Goal: Information Seeking & Learning: Compare options

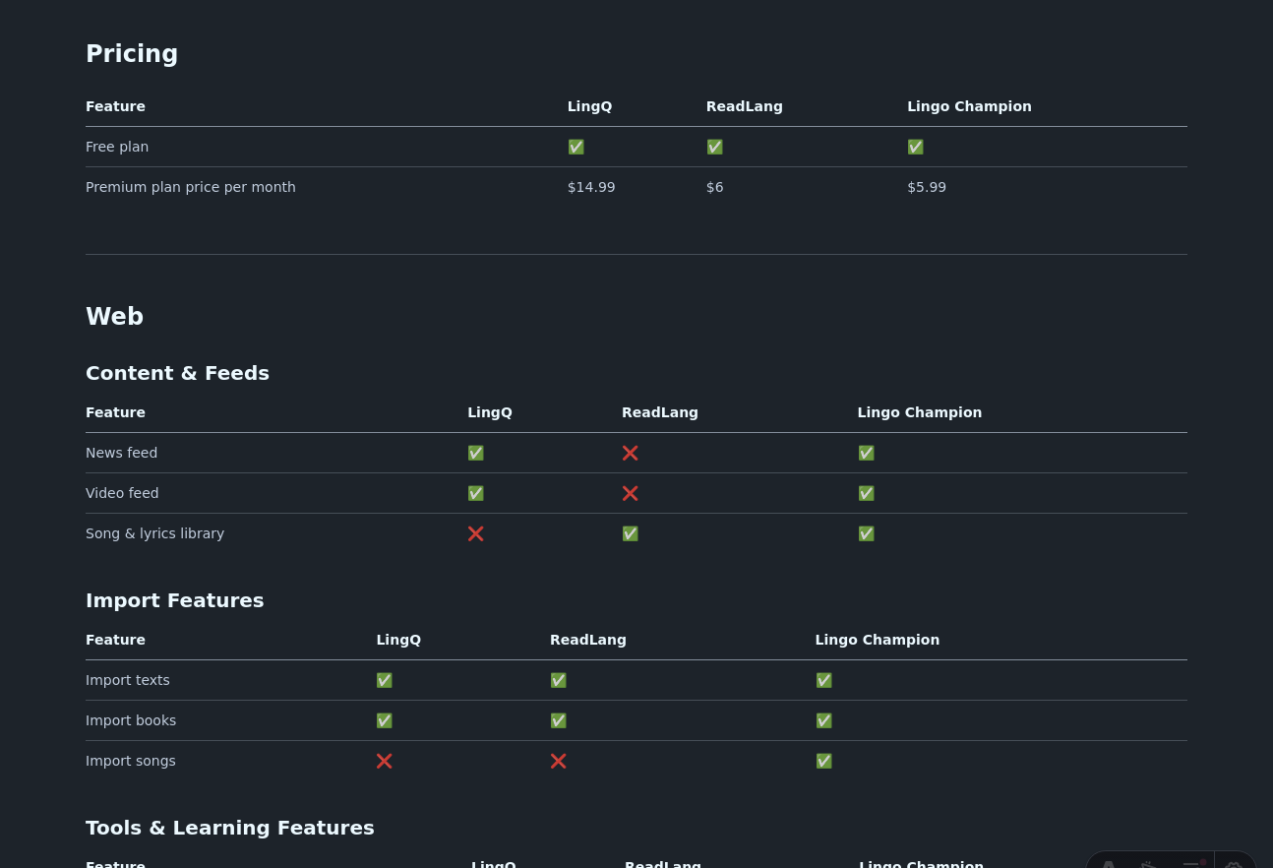
scroll to position [406, 0]
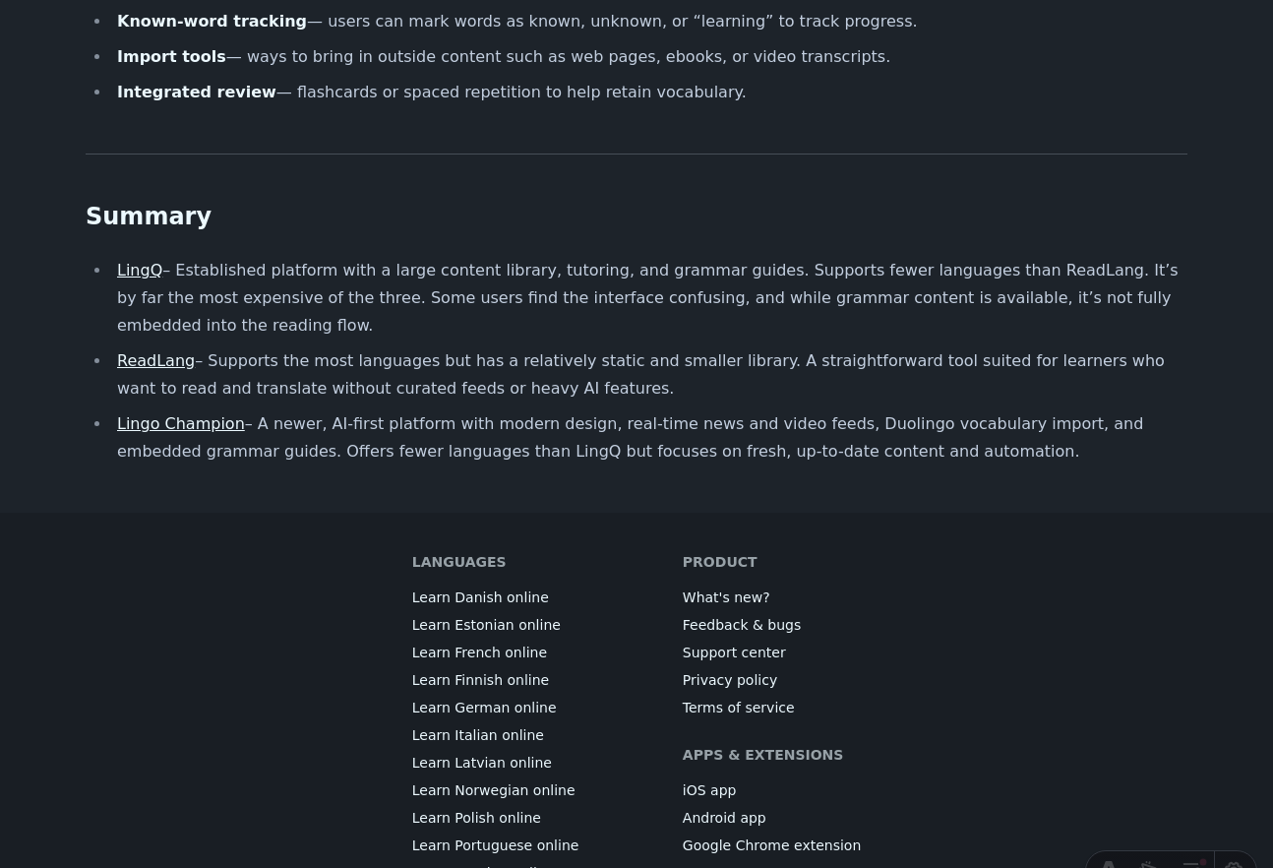
scroll to position [1776, 0]
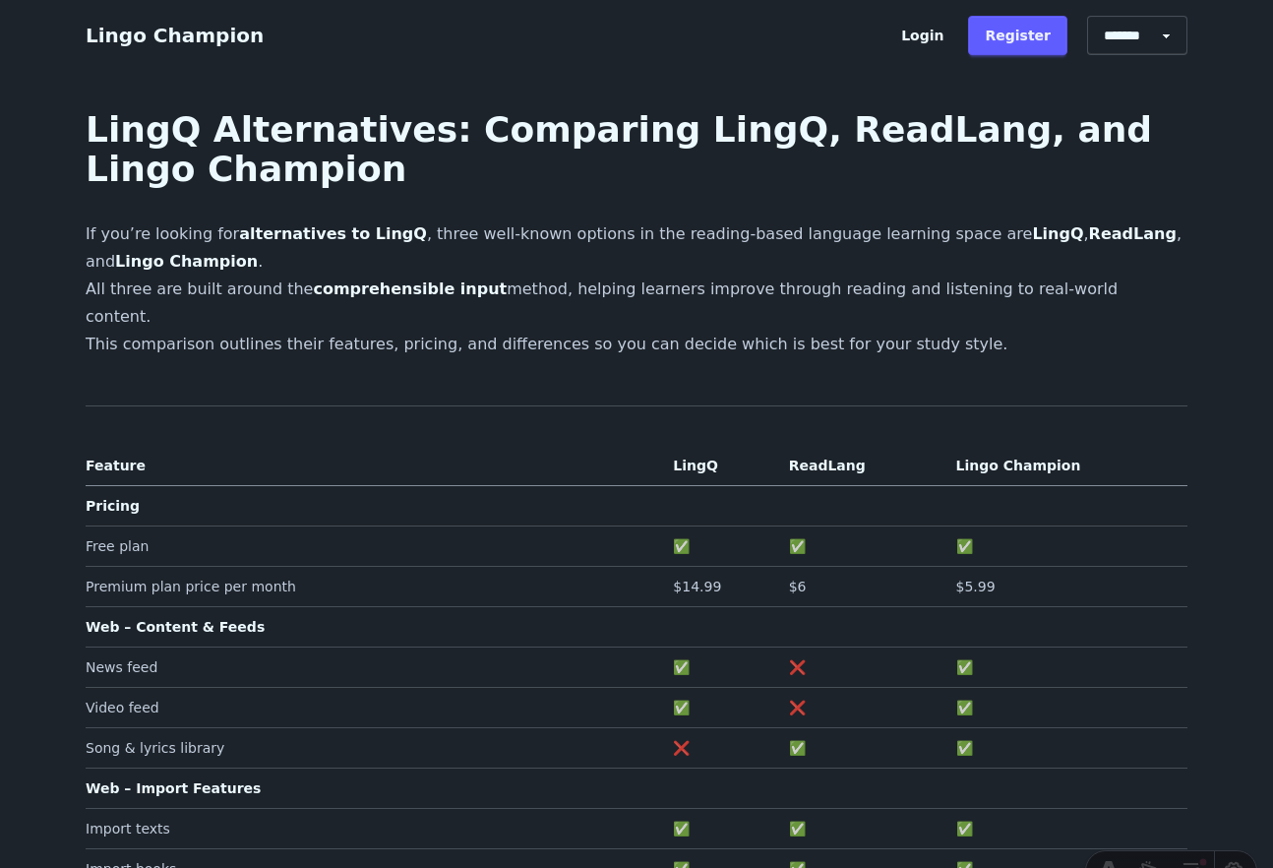
scroll to position [1776, 0]
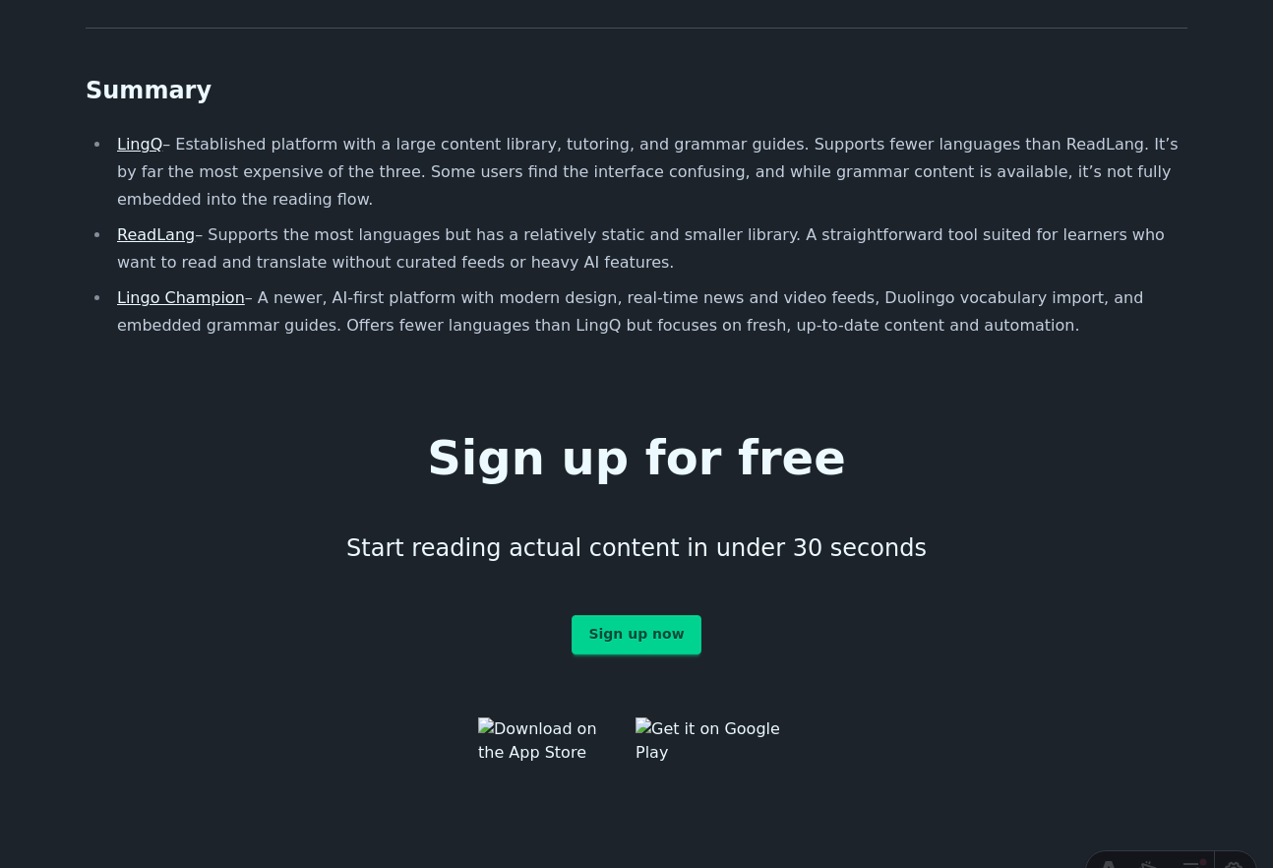
scroll to position [1927, 0]
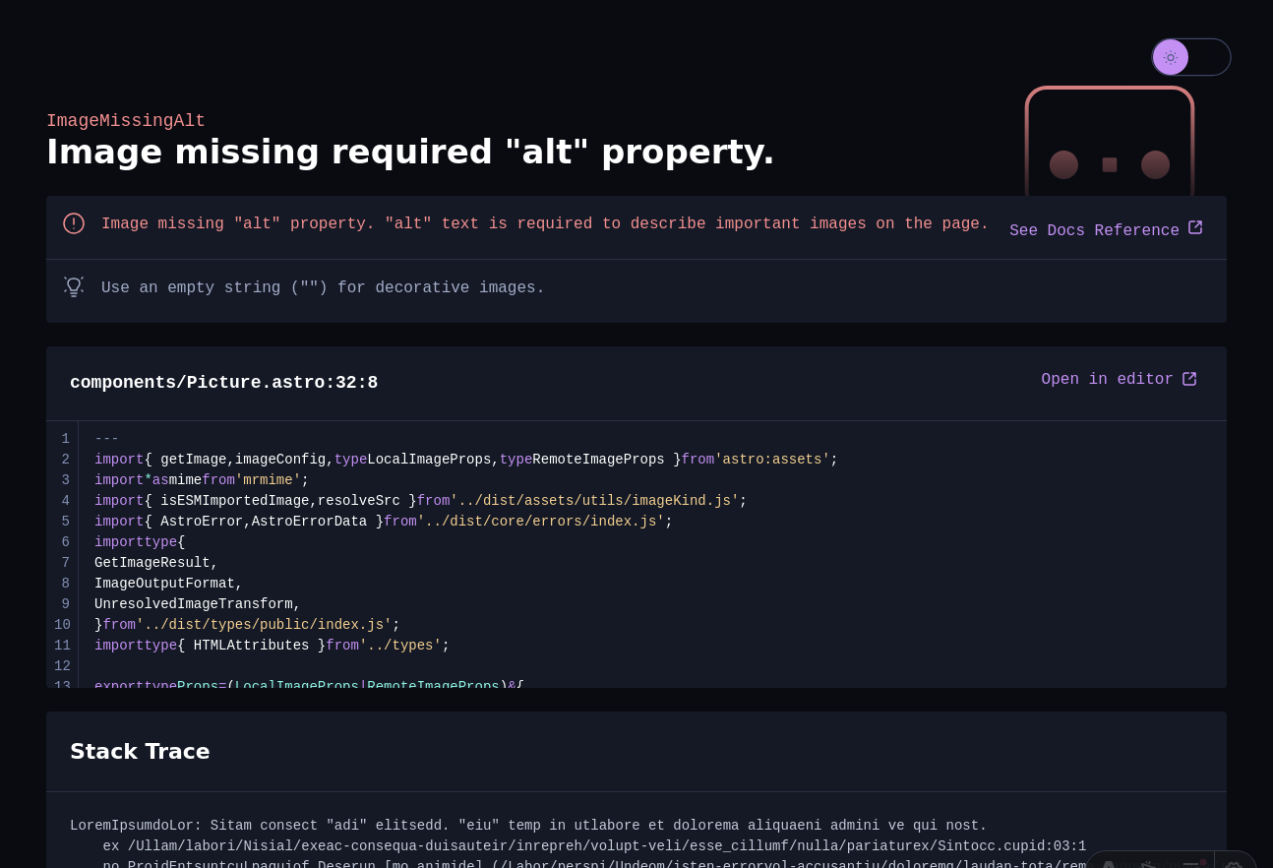
scroll to position [641, 0]
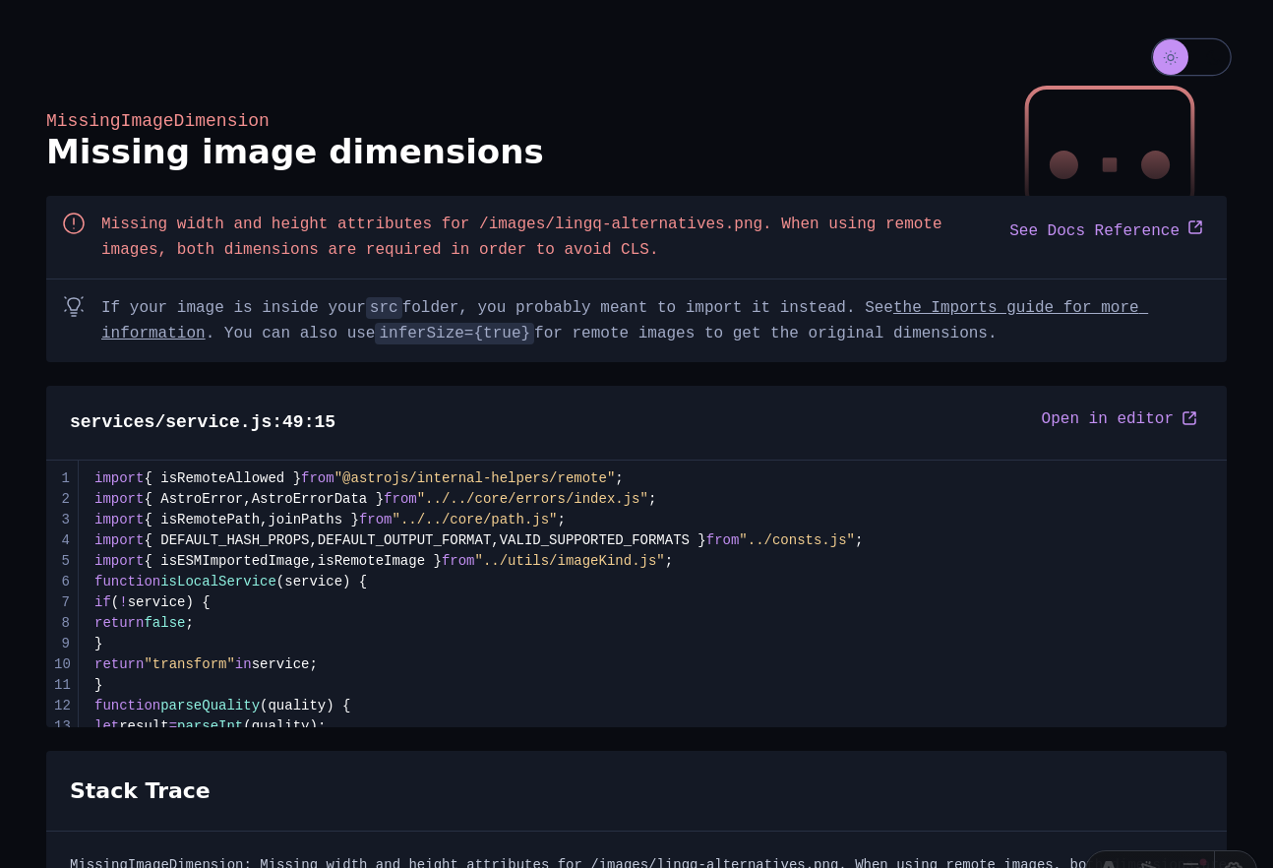
scroll to position [993, 0]
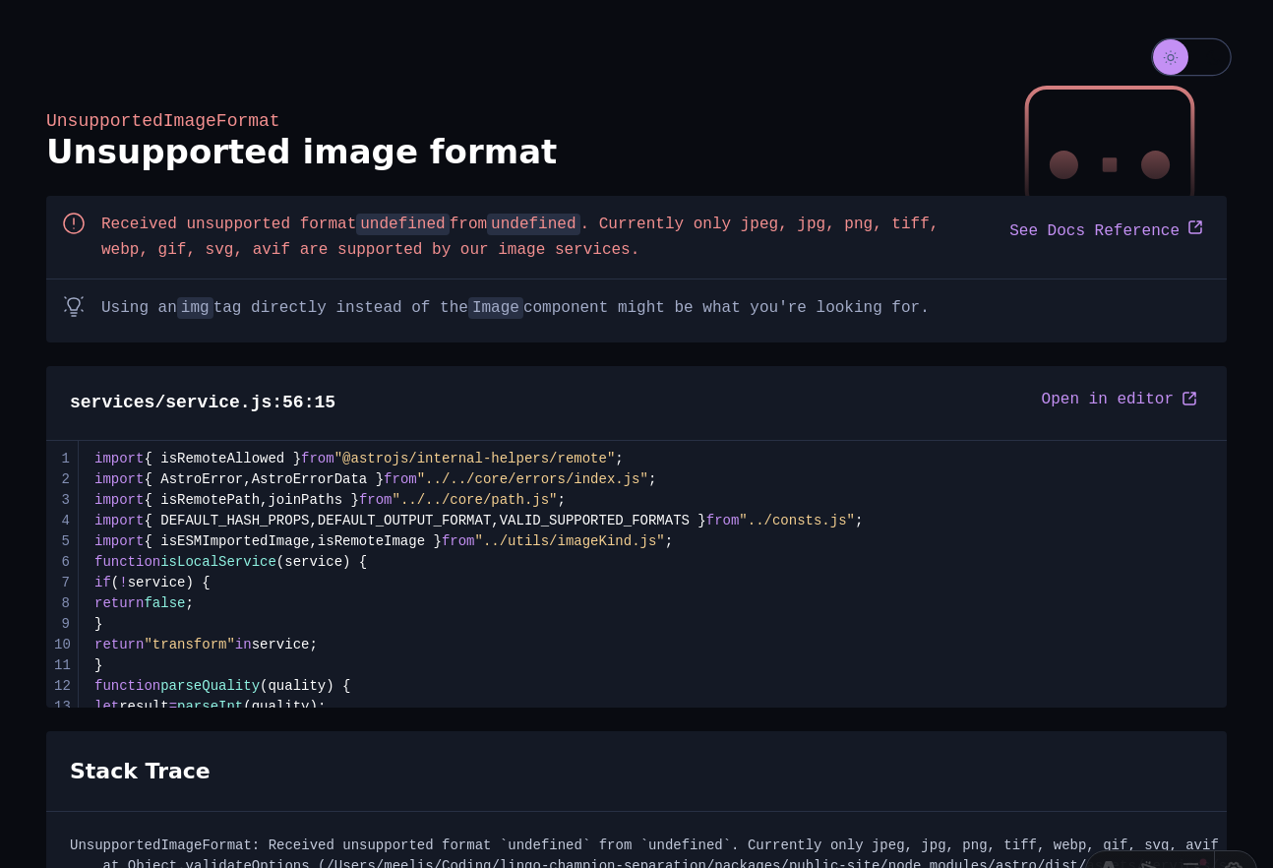
scroll to position [1137, 0]
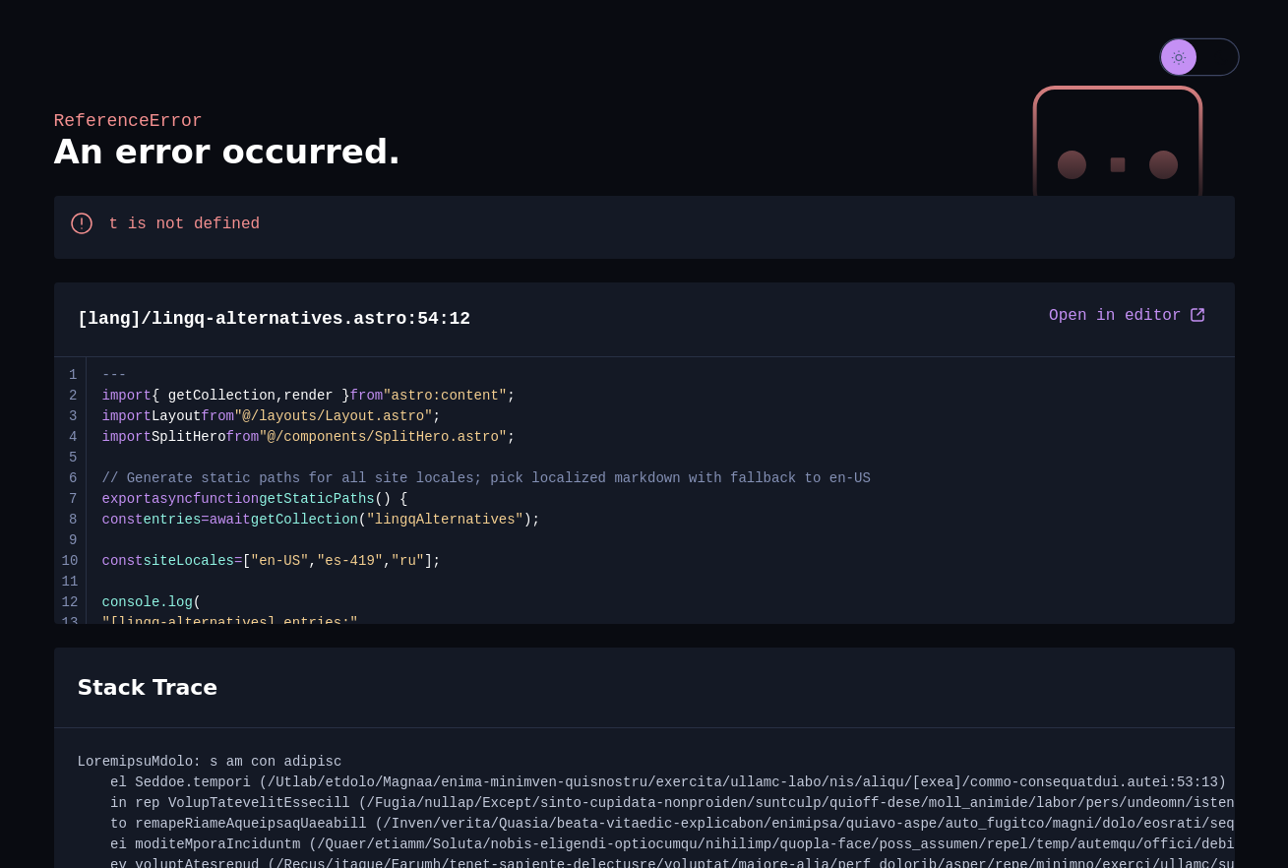
scroll to position [1071, 0]
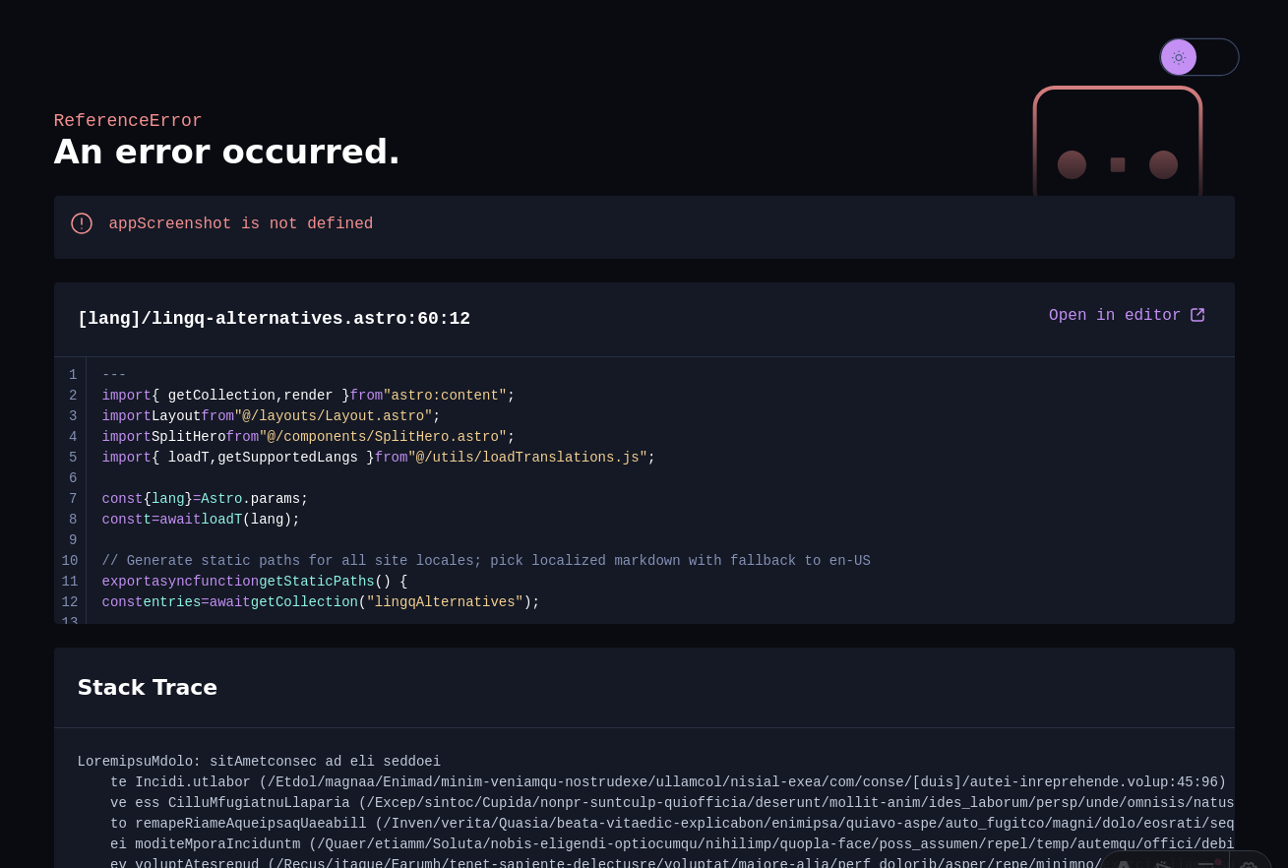
scroll to position [1154, 0]
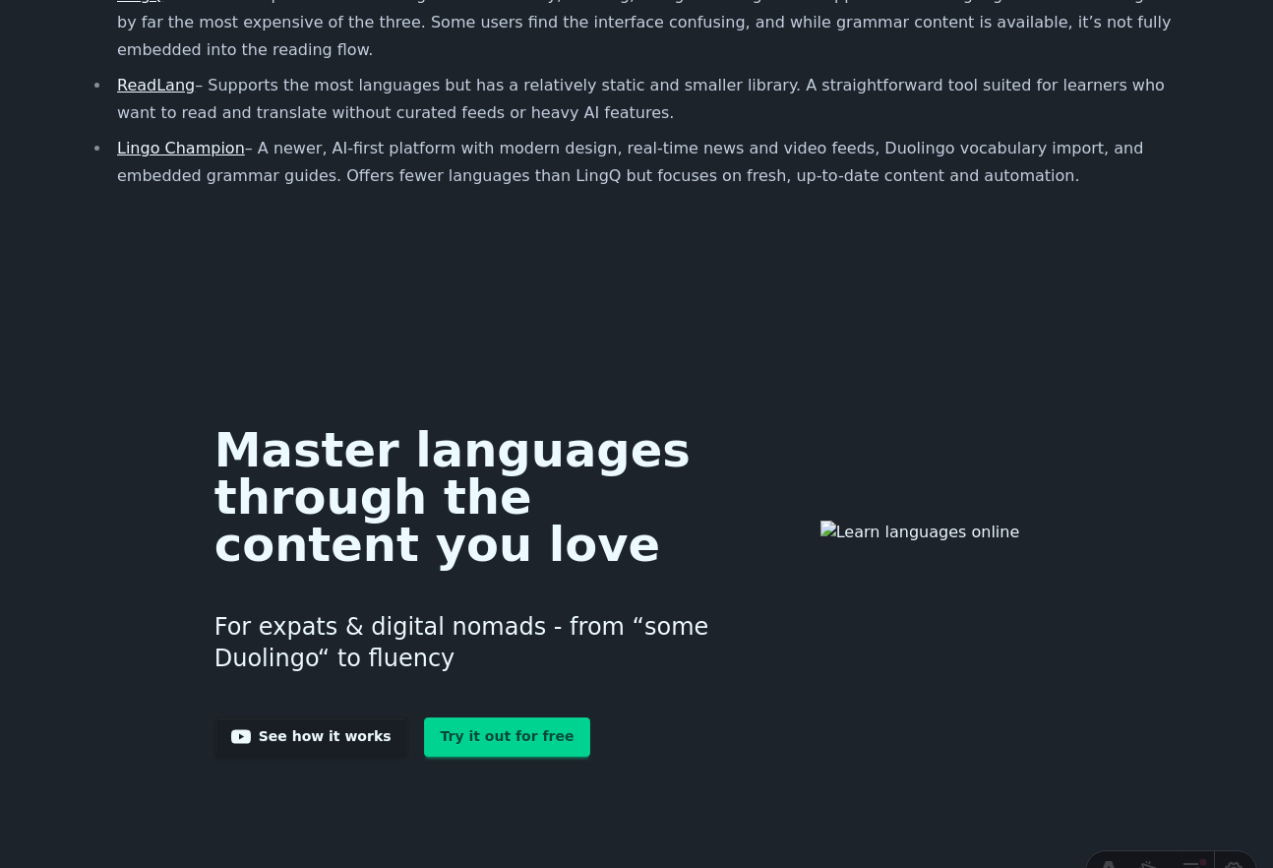
scroll to position [2083, 0]
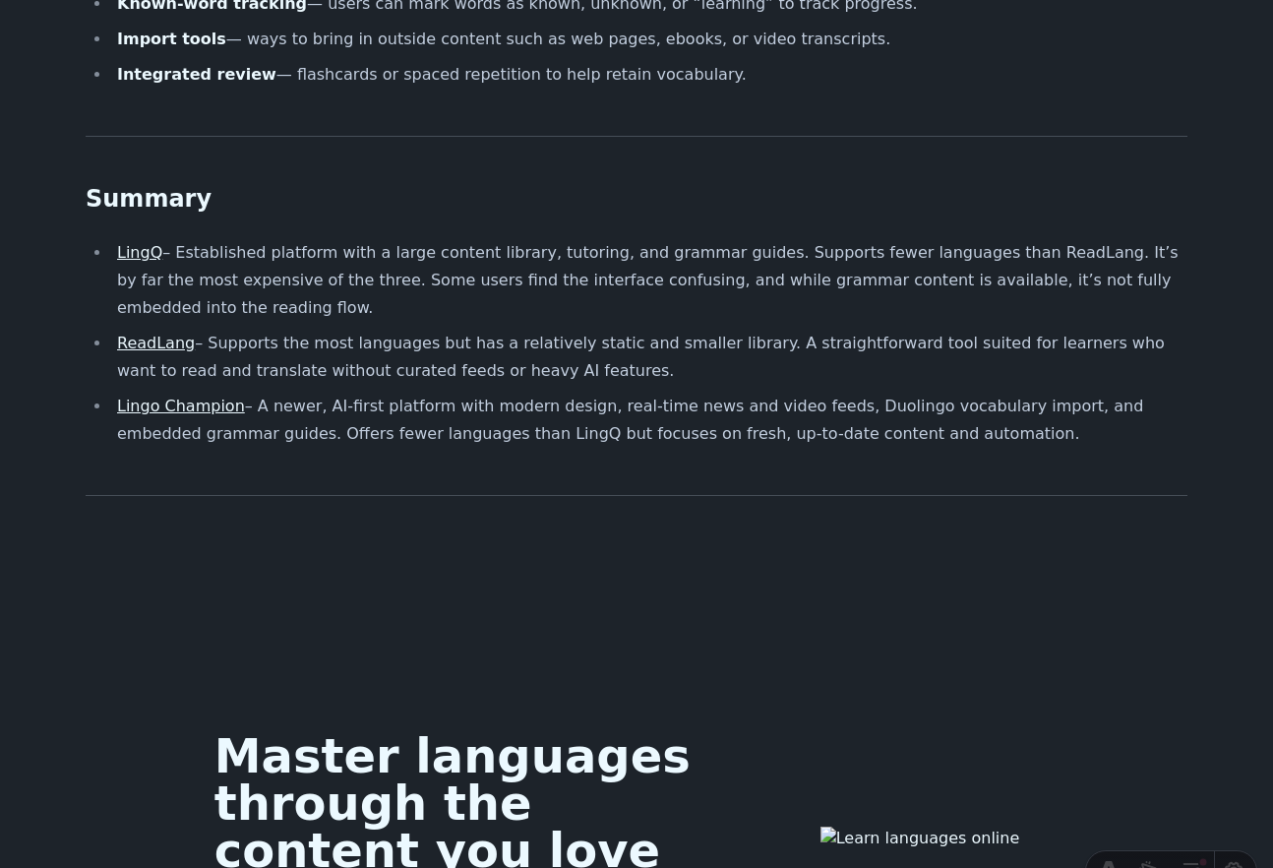
scroll to position [1817, 0]
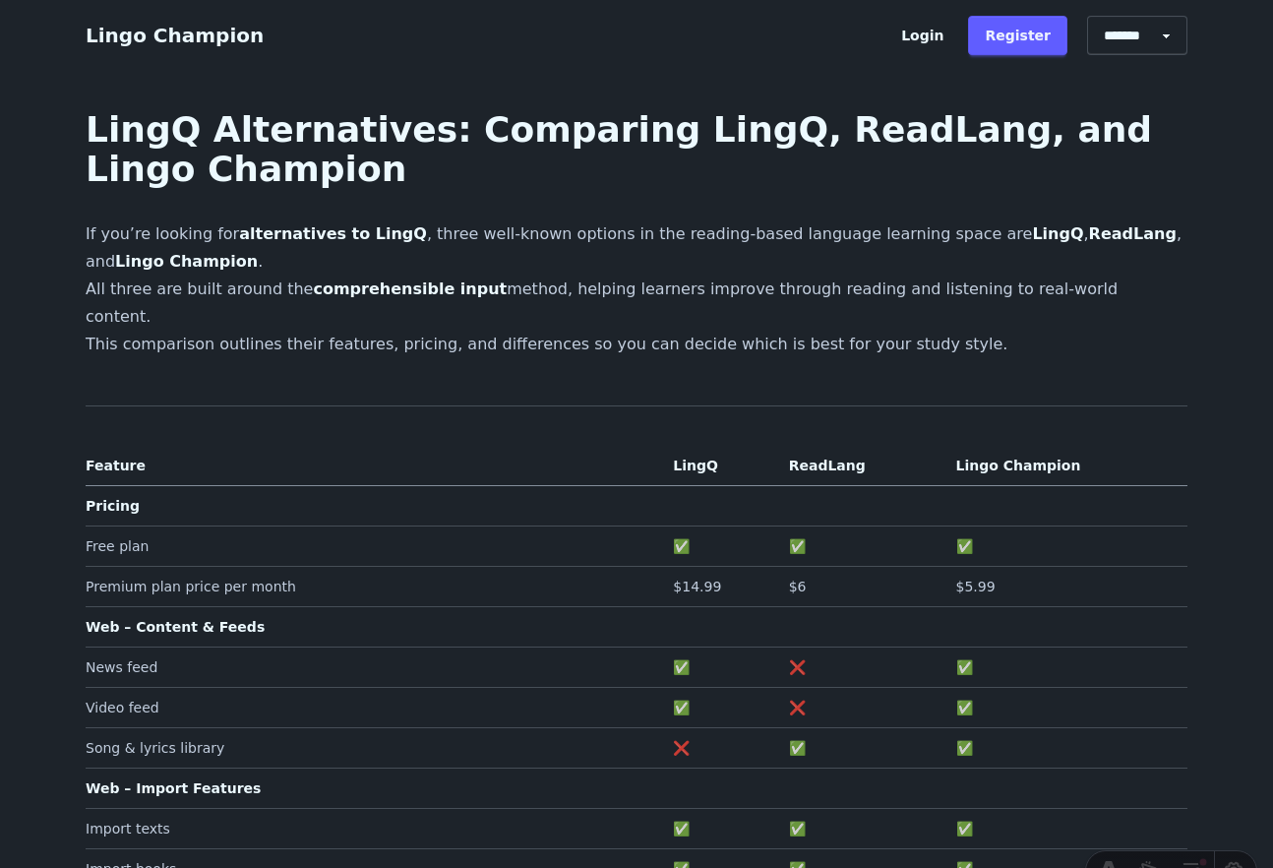
scroll to position [1817, 0]
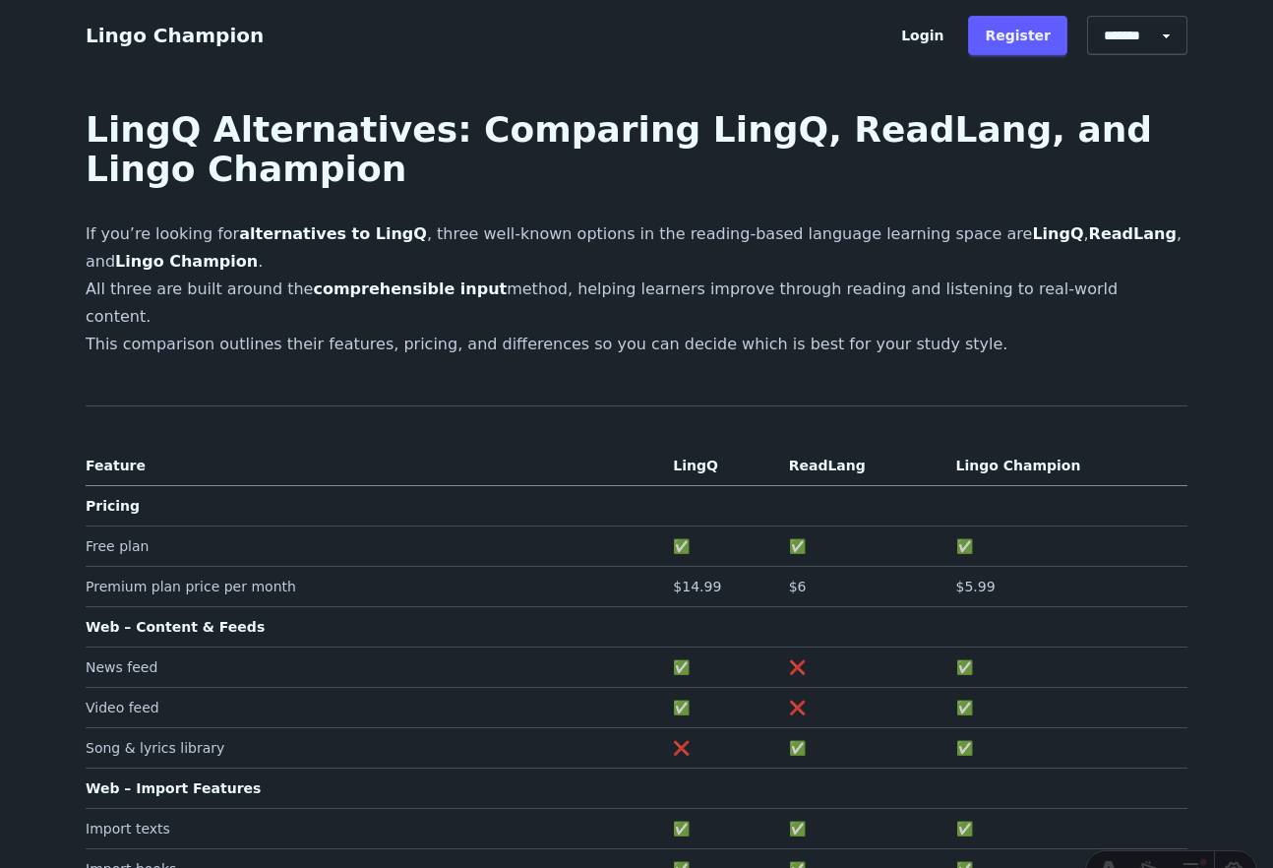
scroll to position [1817, 0]
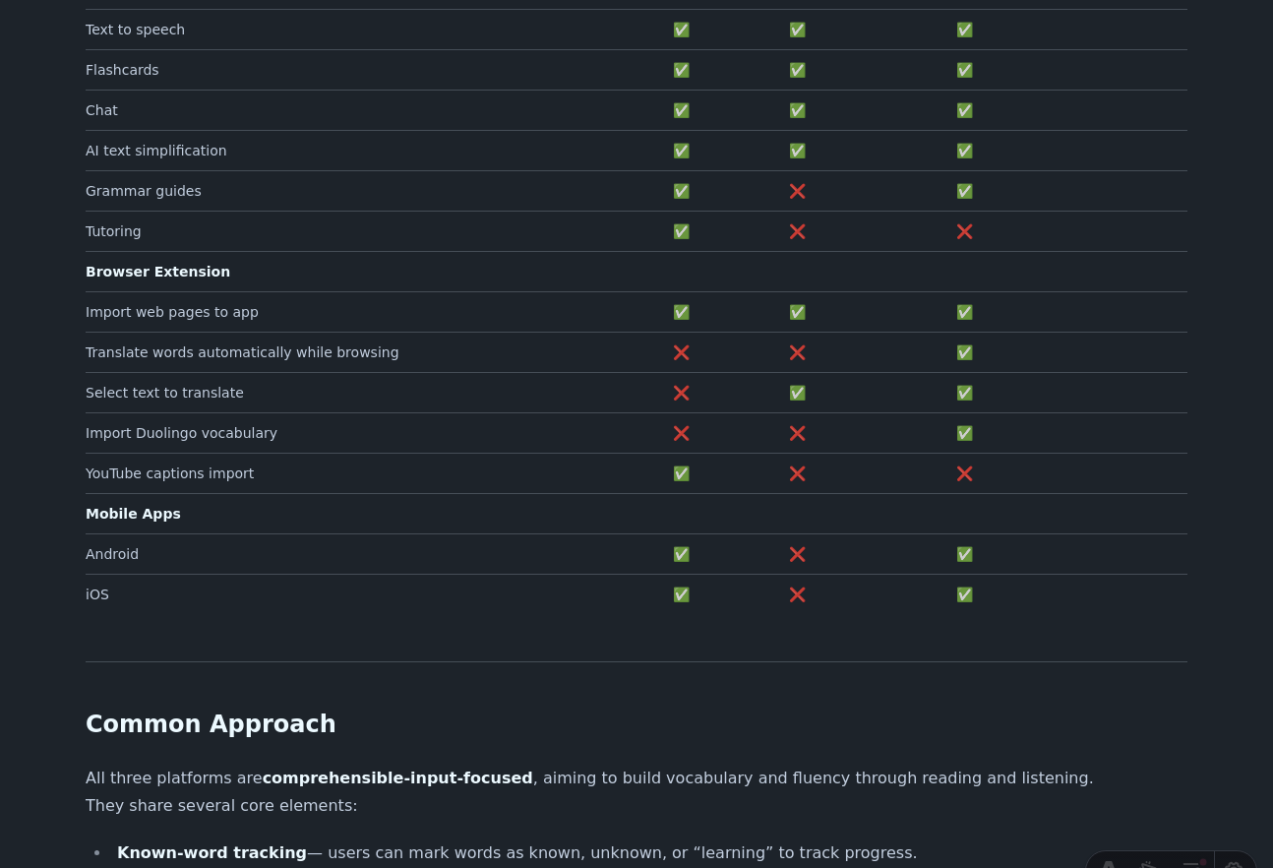
scroll to position [939, 0]
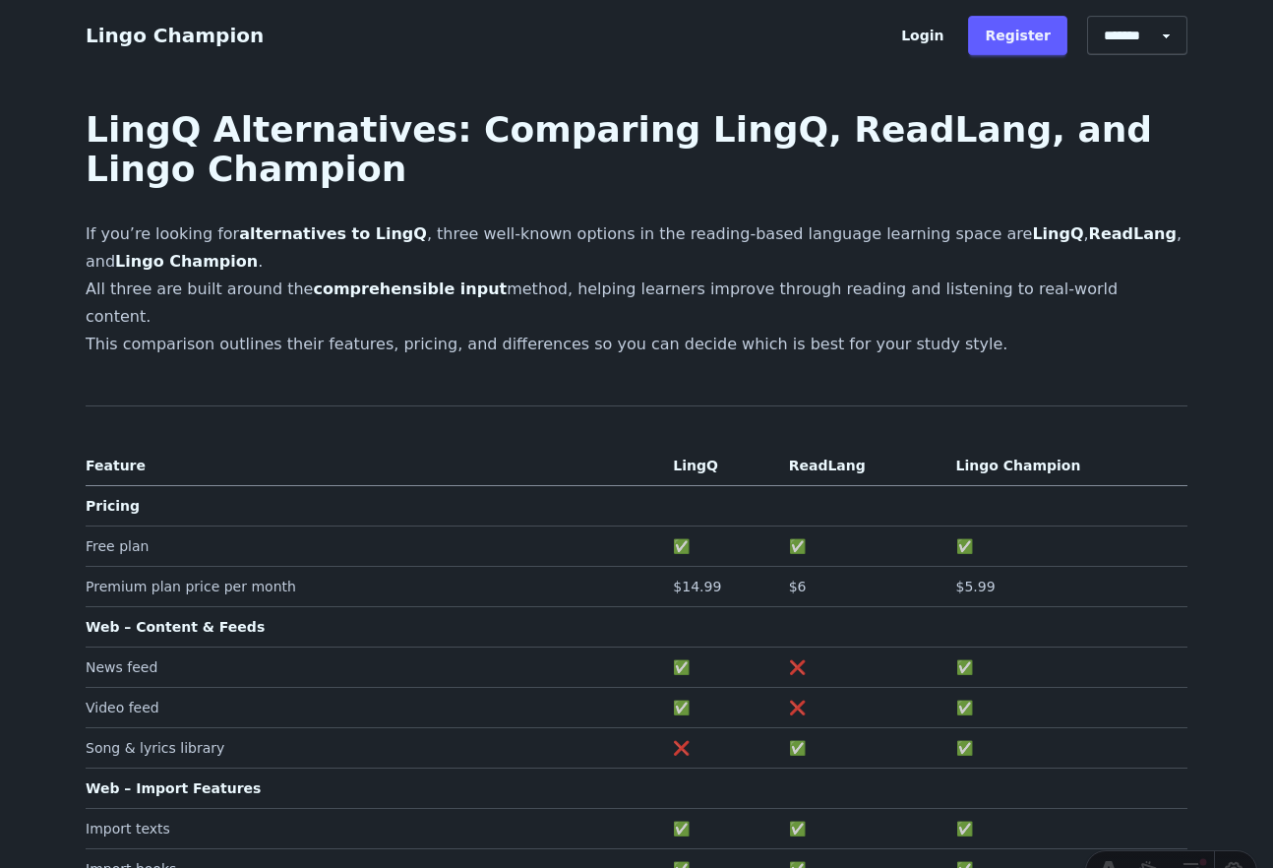
scroll to position [939, 0]
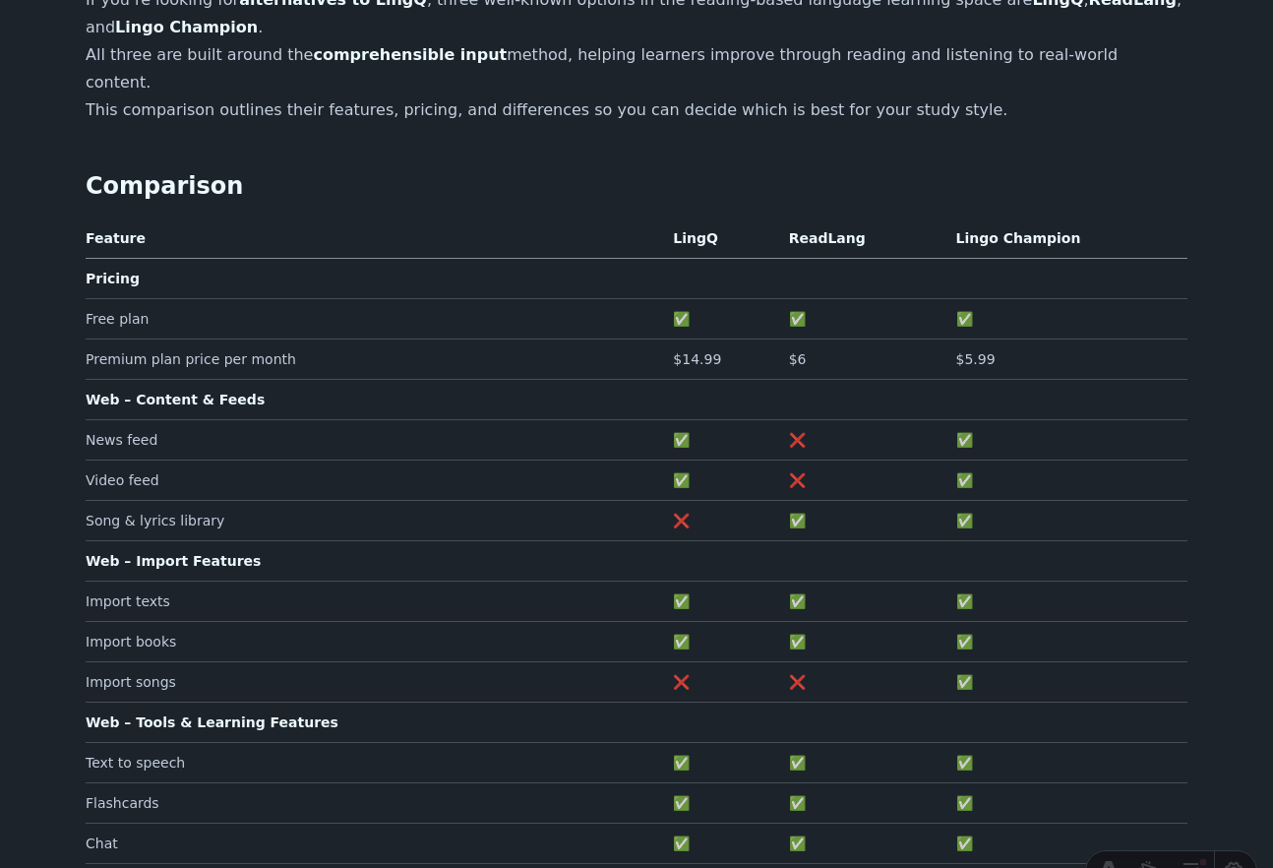
scroll to position [232, 0]
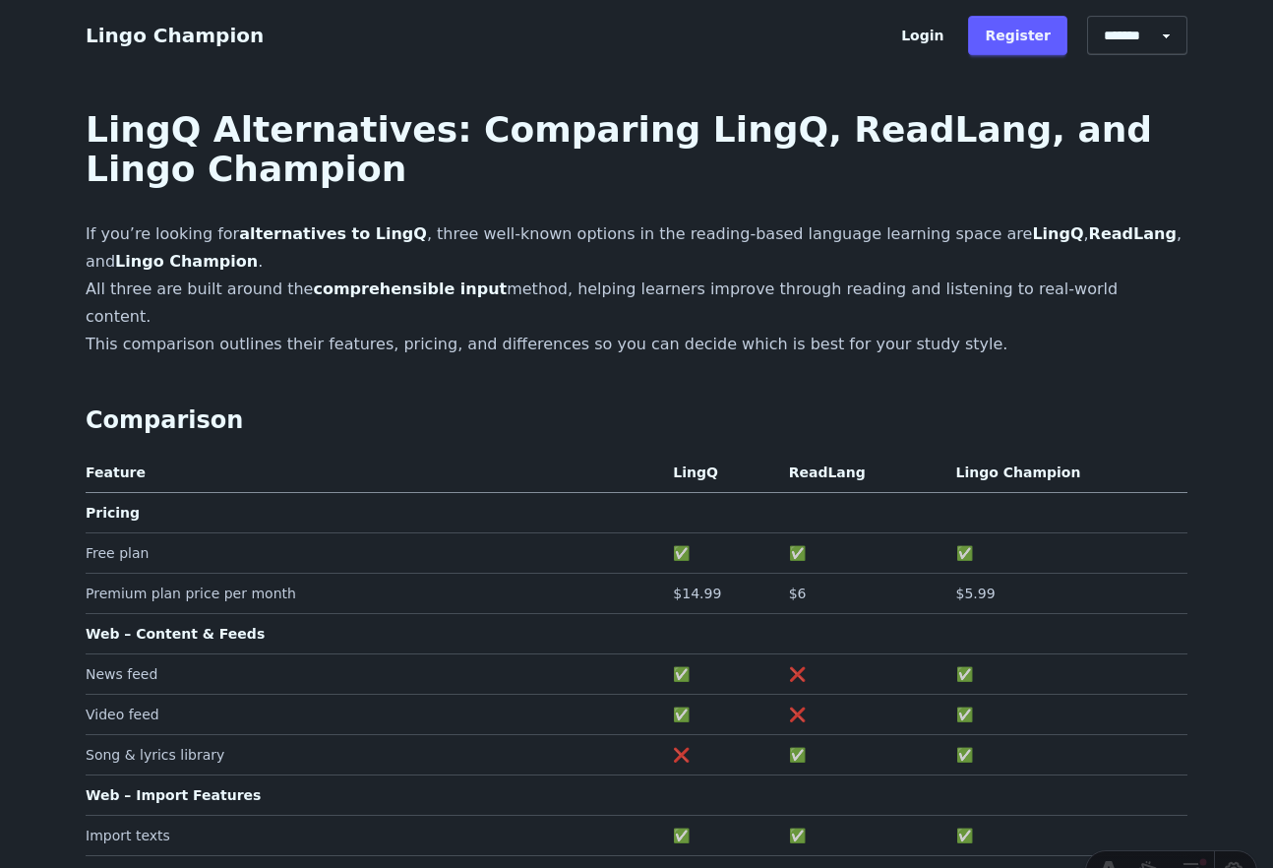
scroll to position [227, 0]
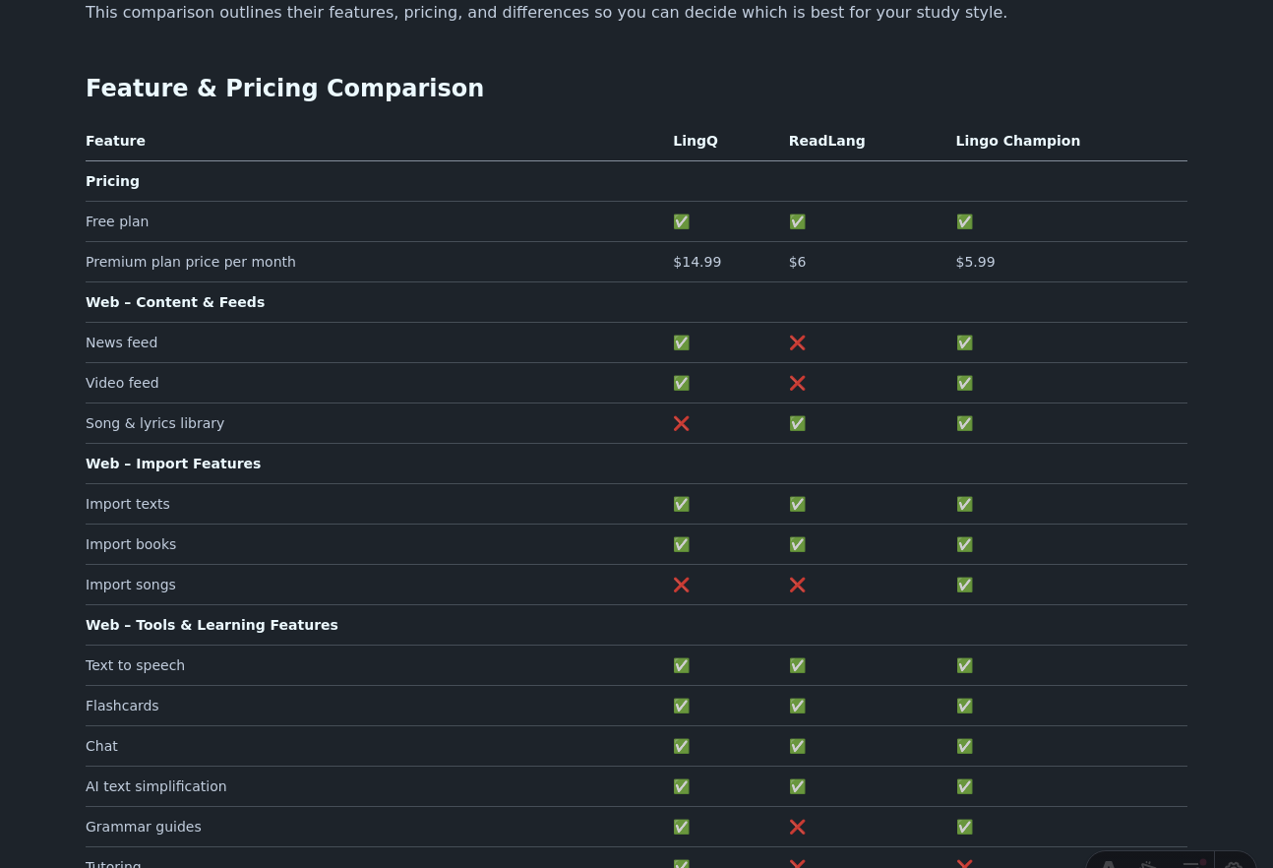
scroll to position [330, 0]
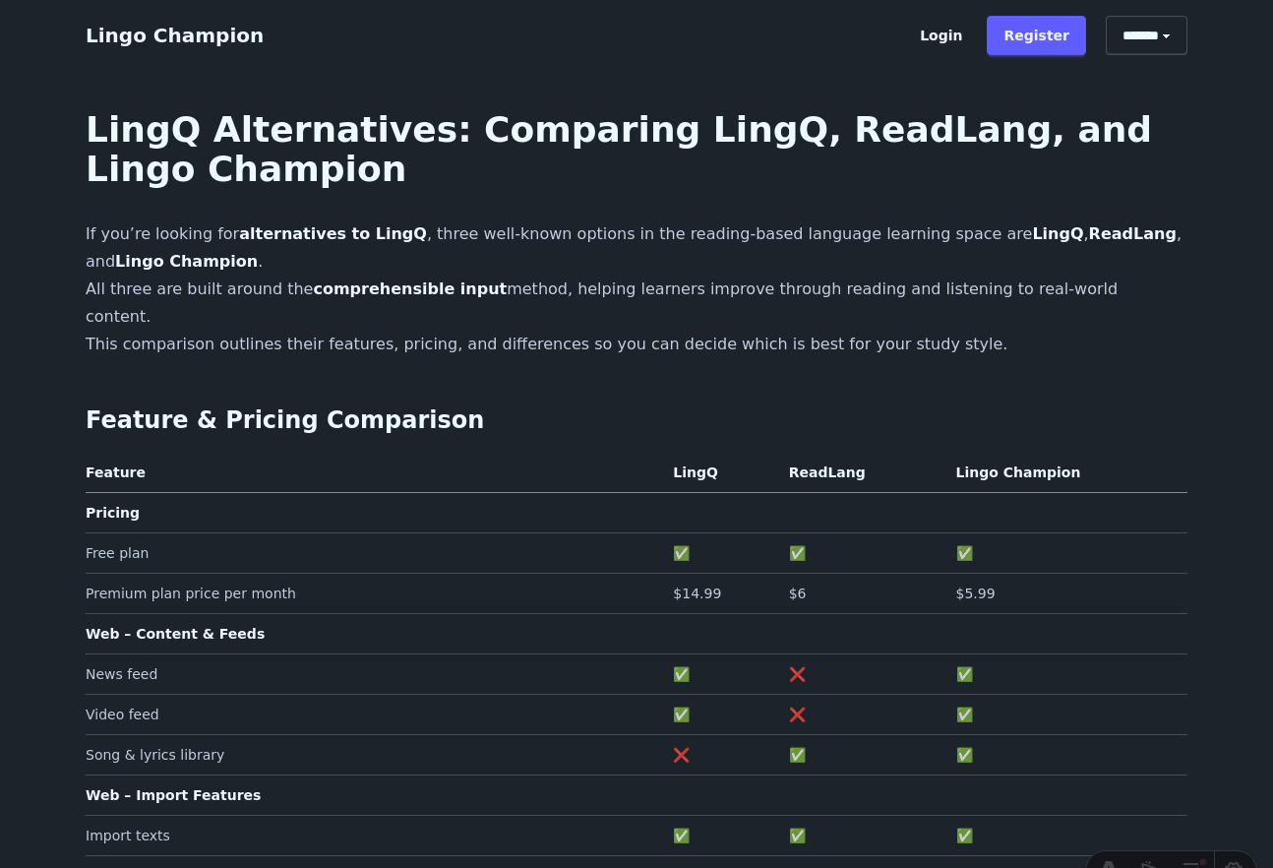
scroll to position [330, 0]
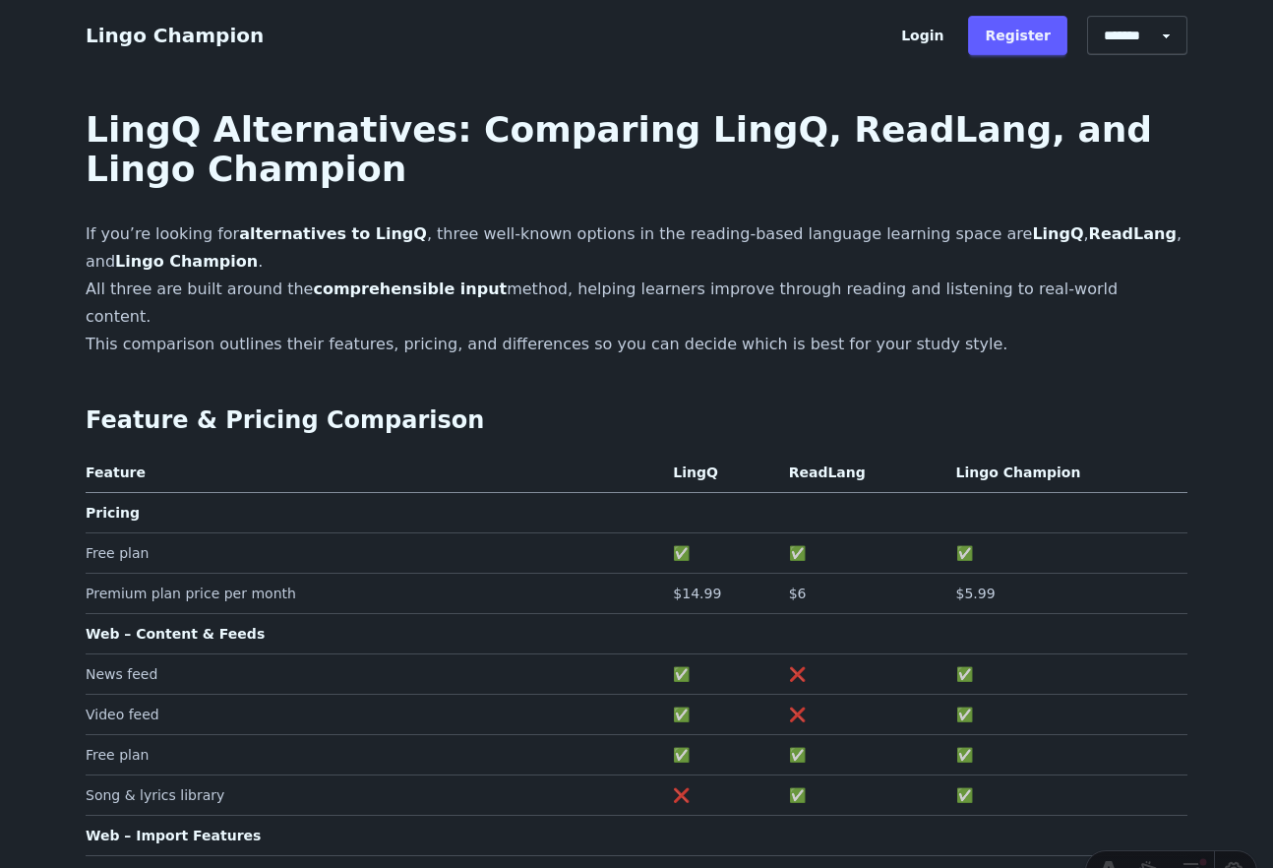
scroll to position [330, 0]
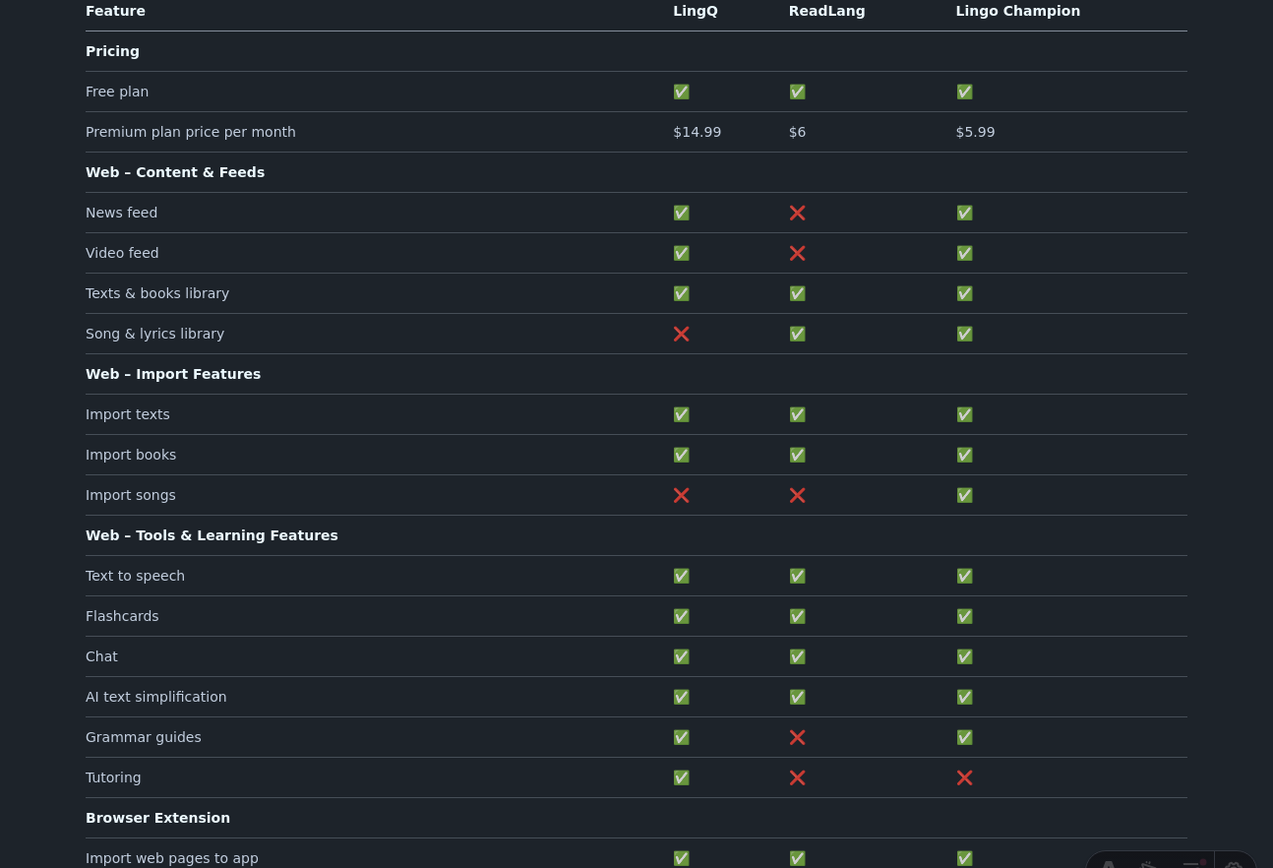
scroll to position [514, 0]
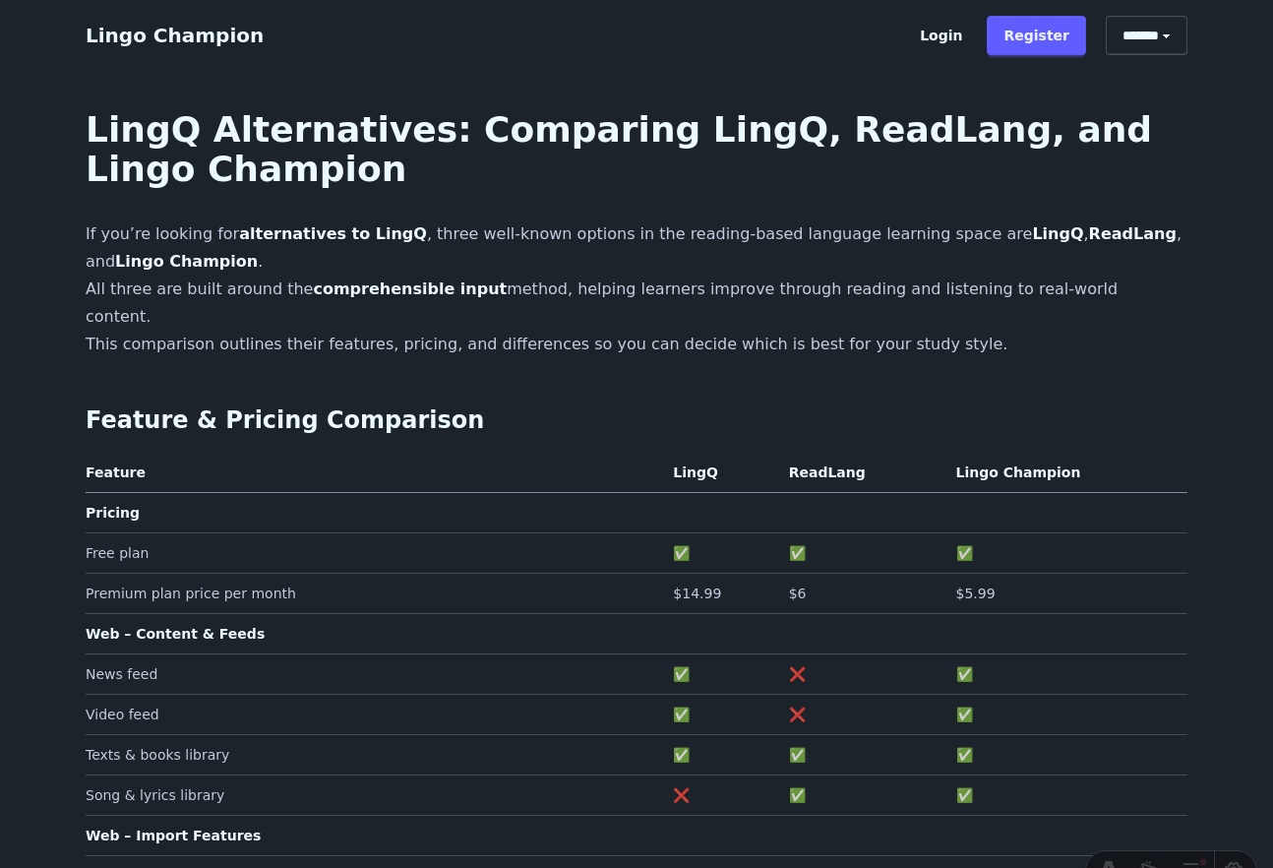
scroll to position [503, 0]
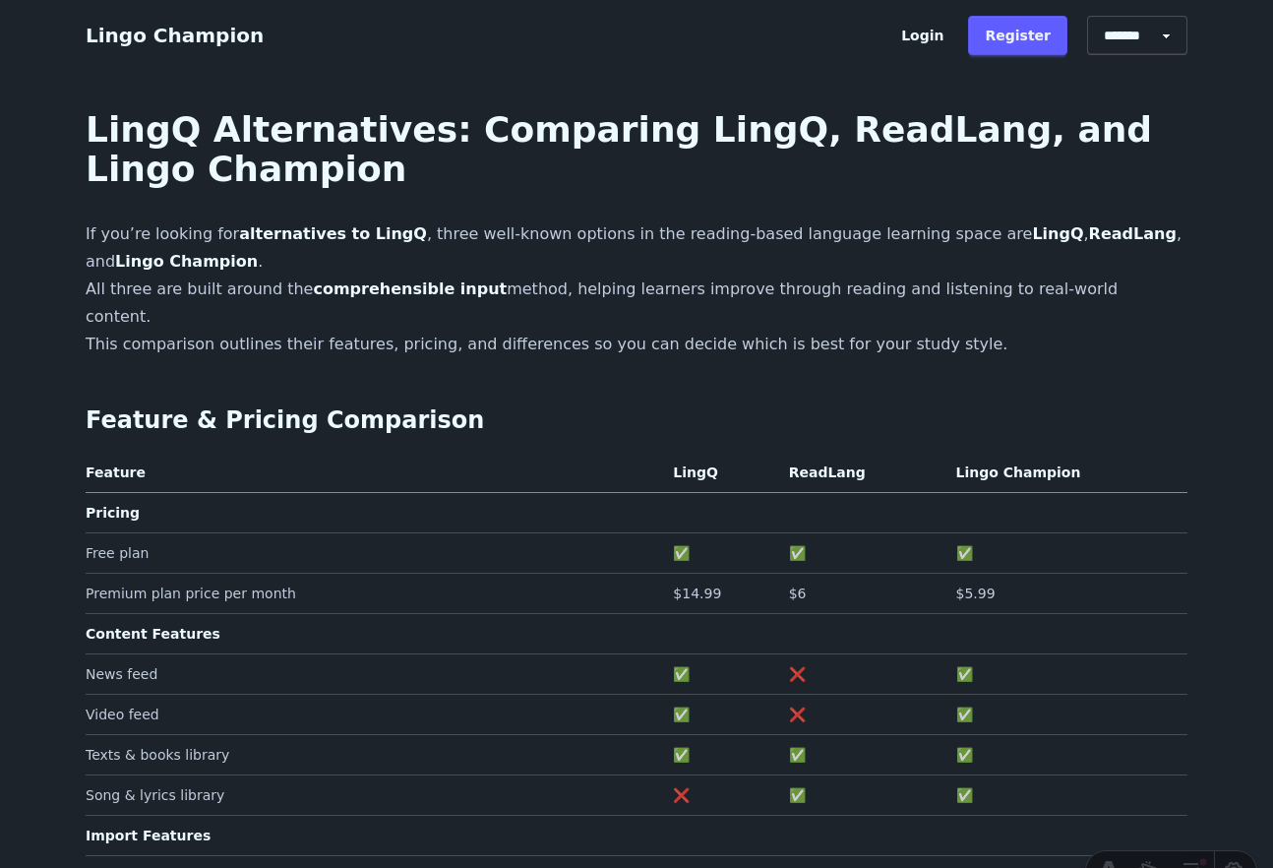
scroll to position [543, 0]
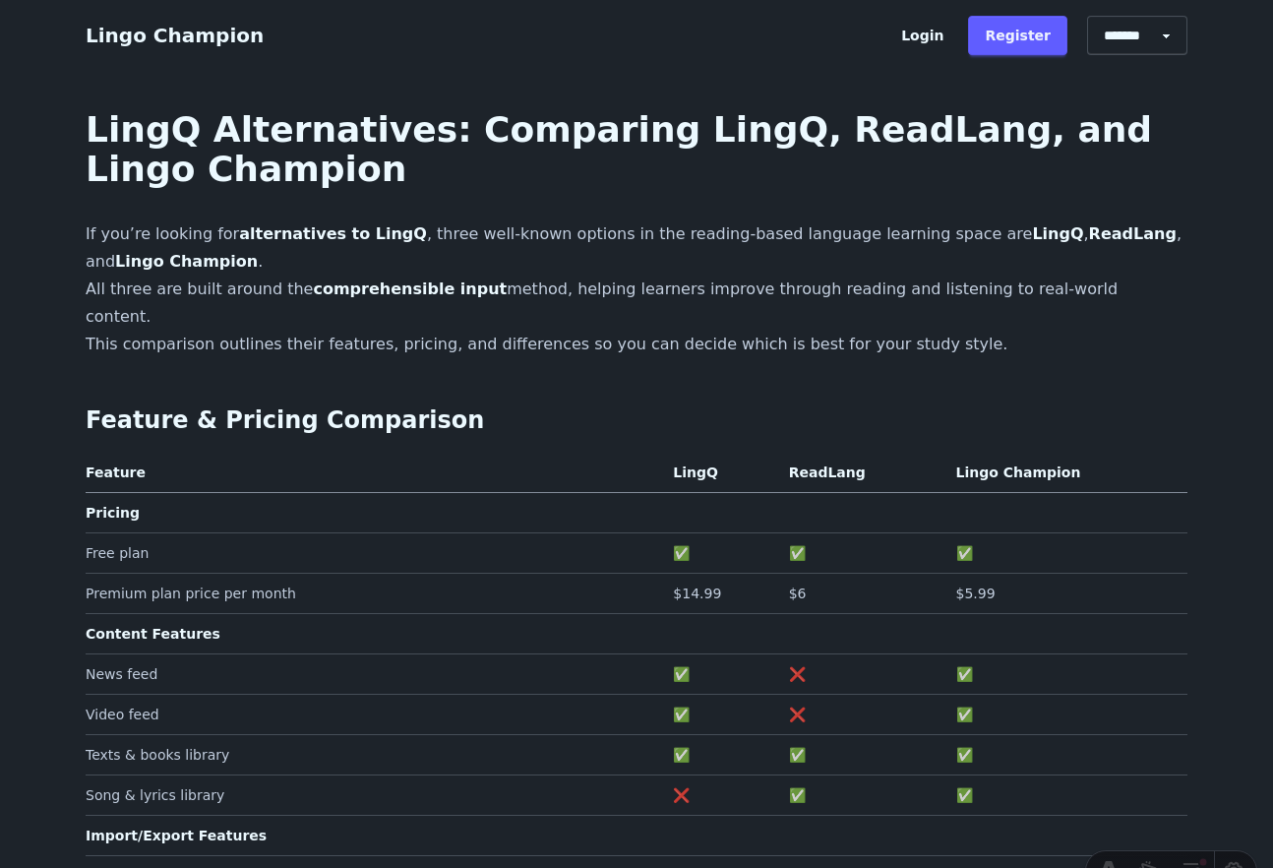
scroll to position [543, 0]
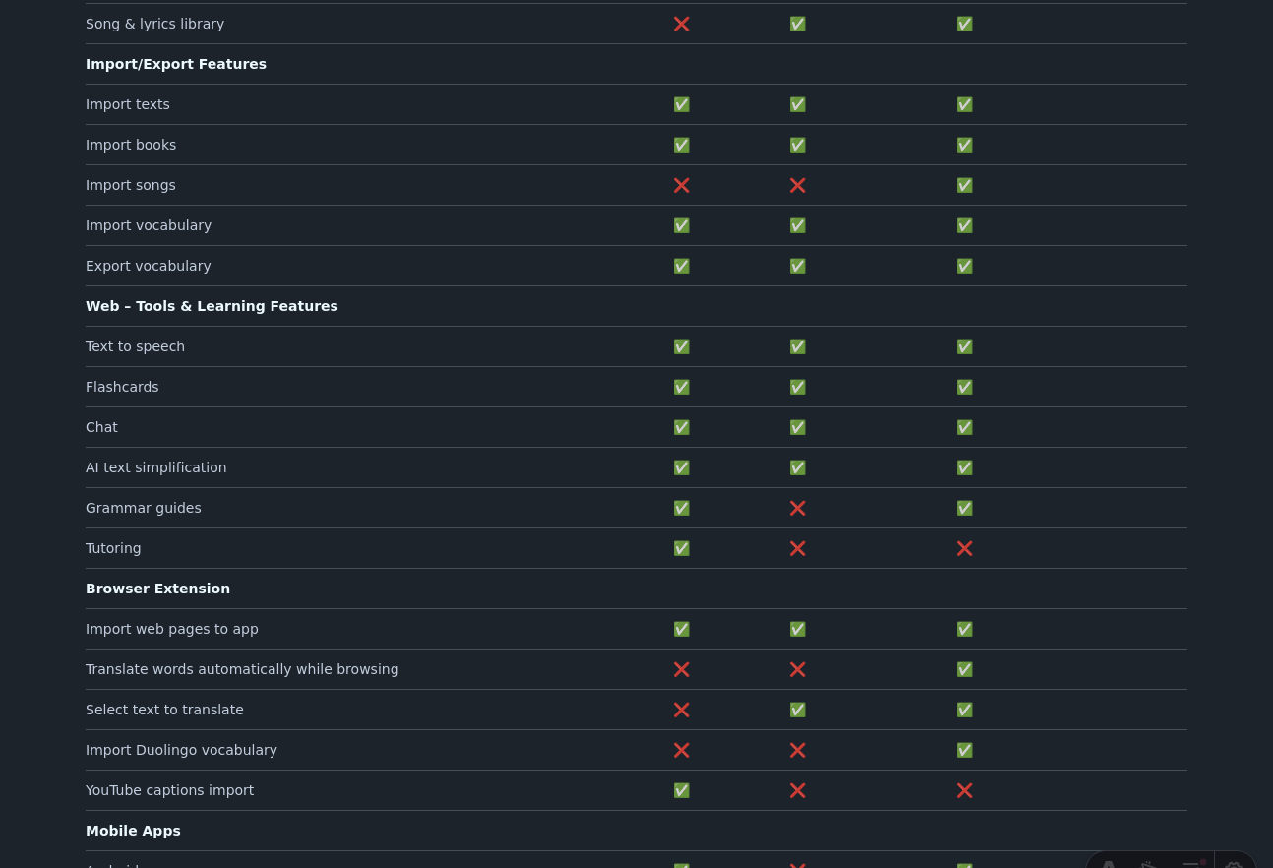
scroll to position [712, 0]
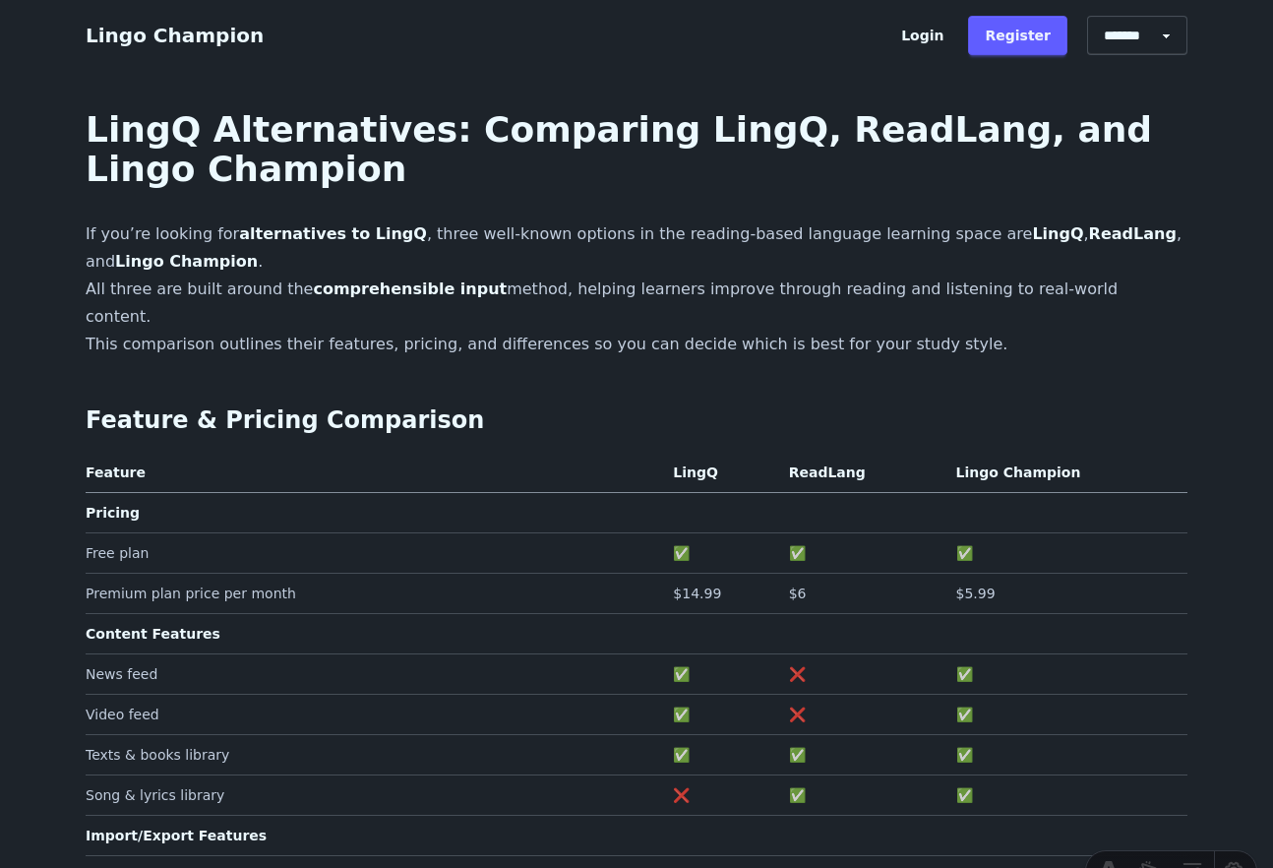
scroll to position [700, 0]
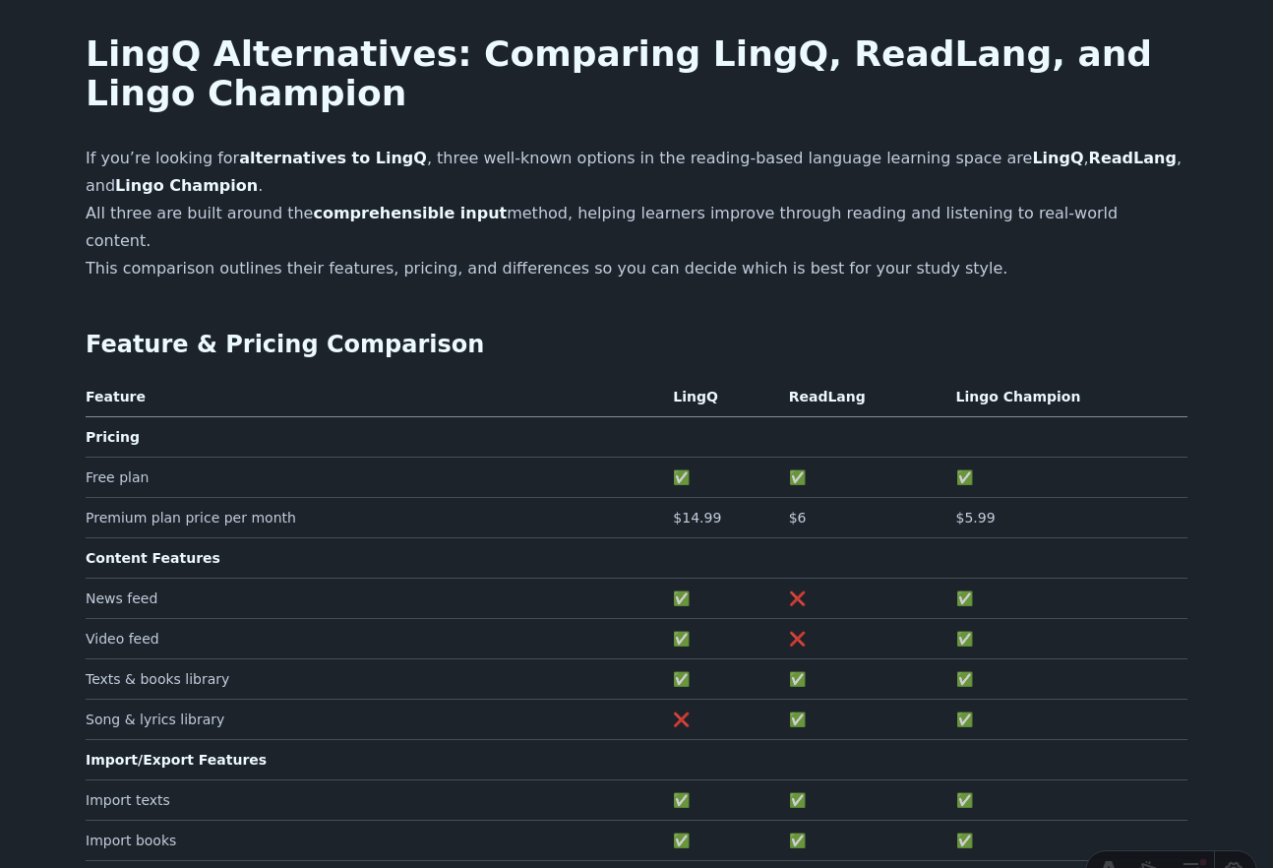
scroll to position [73, 0]
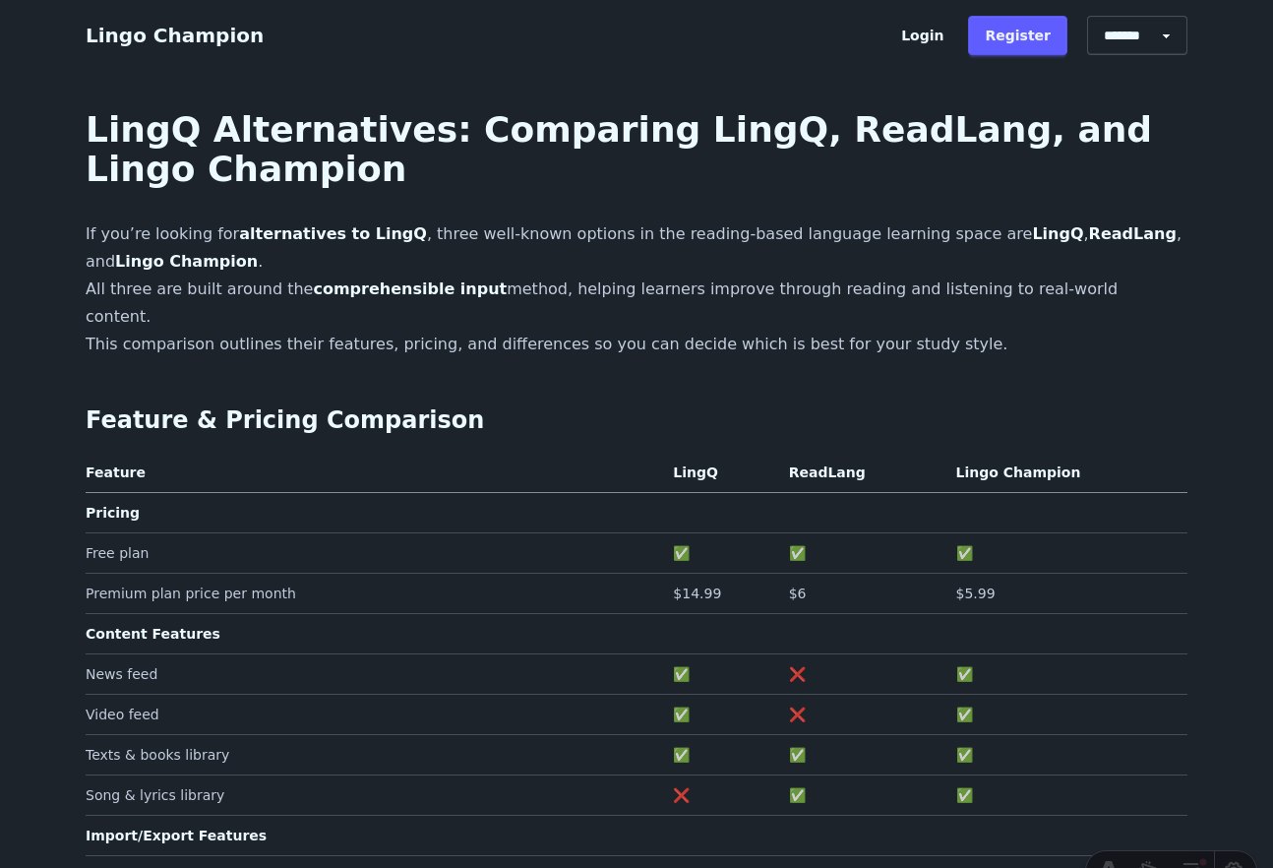
click at [1166, 38] on select "******* ******* *******" at bounding box center [1137, 35] width 100 height 39
select select "******"
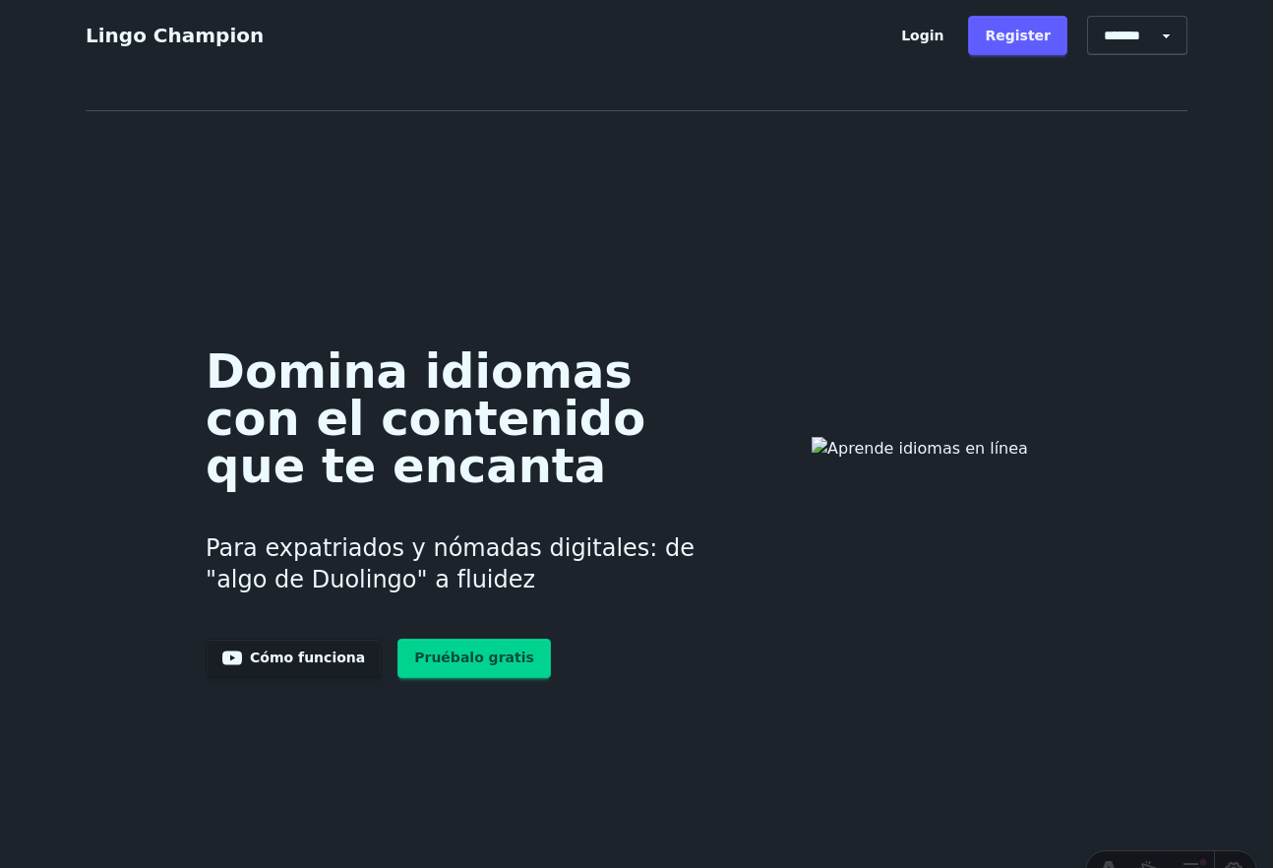
click at [885, 147] on div "Domina idiomas con el contenido que te encanta Para expatriados y nómadas digit…" at bounding box center [636, 506] width 1133 height 870
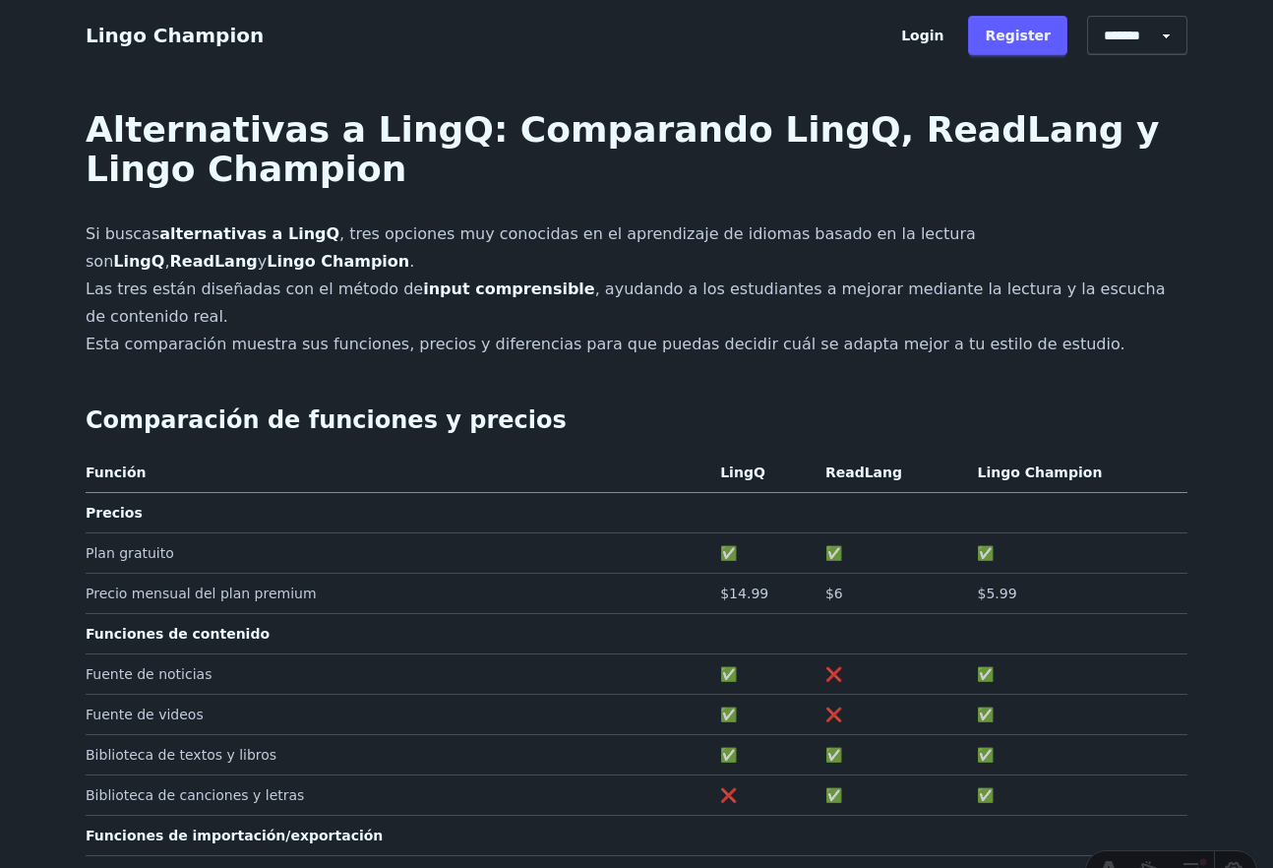
click at [1119, 35] on select "******* ******* *******" at bounding box center [1137, 35] width 100 height 39
select select "**"
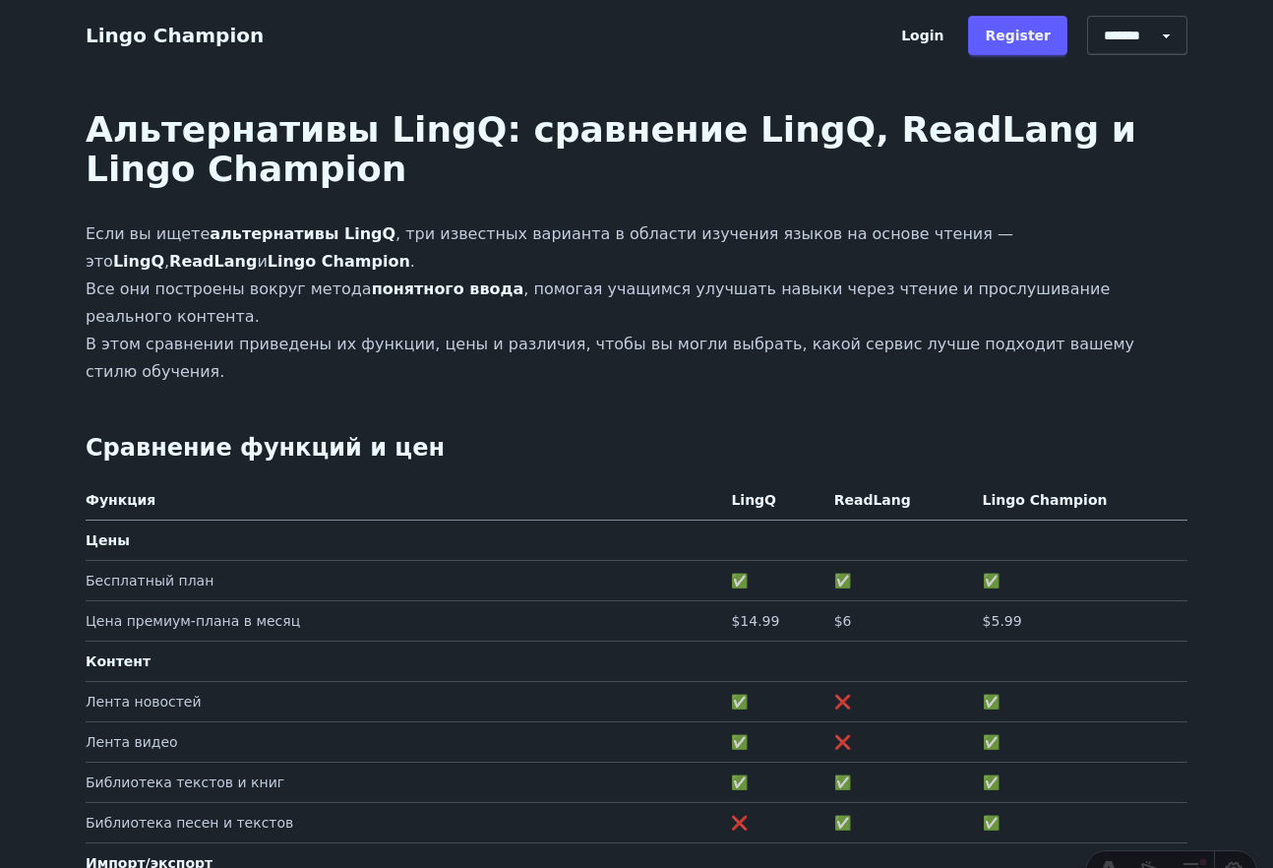
click at [1151, 23] on select "******* ******* *******" at bounding box center [1137, 35] width 100 height 39
select select "******"
